Goal: Information Seeking & Learning: Learn about a topic

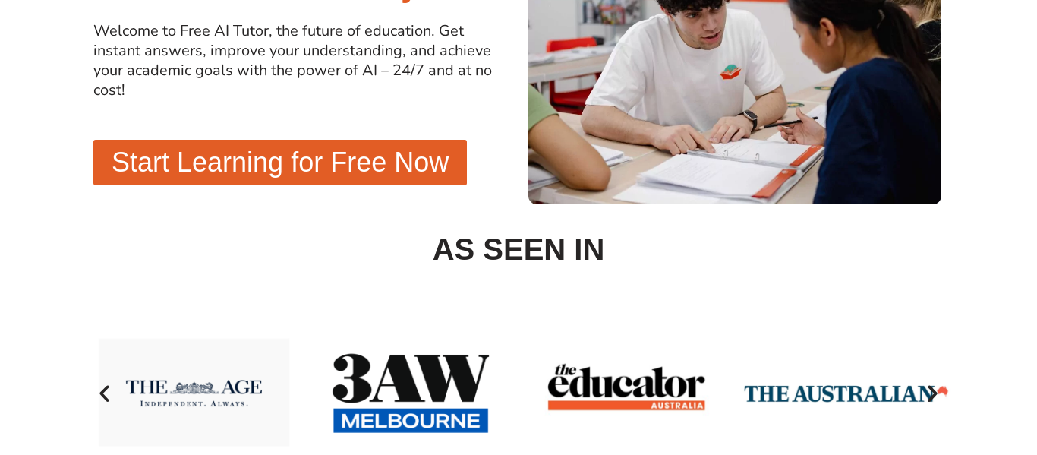
scroll to position [541, 0]
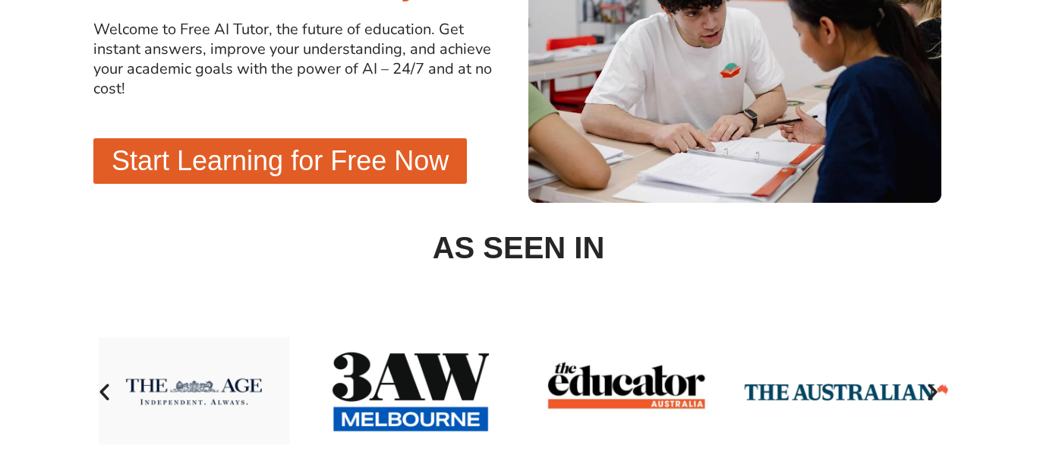
click at [358, 177] on link "Start Learning for Free Now" at bounding box center [279, 161] width 373 height 46
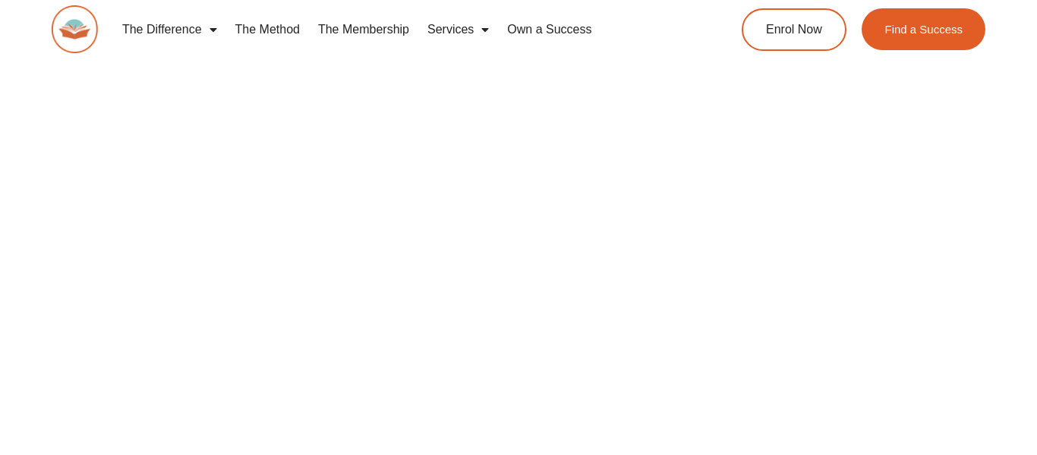
click at [187, 38] on link "The Difference" at bounding box center [169, 29] width 113 height 35
